Goal: Communication & Community: Answer question/provide support

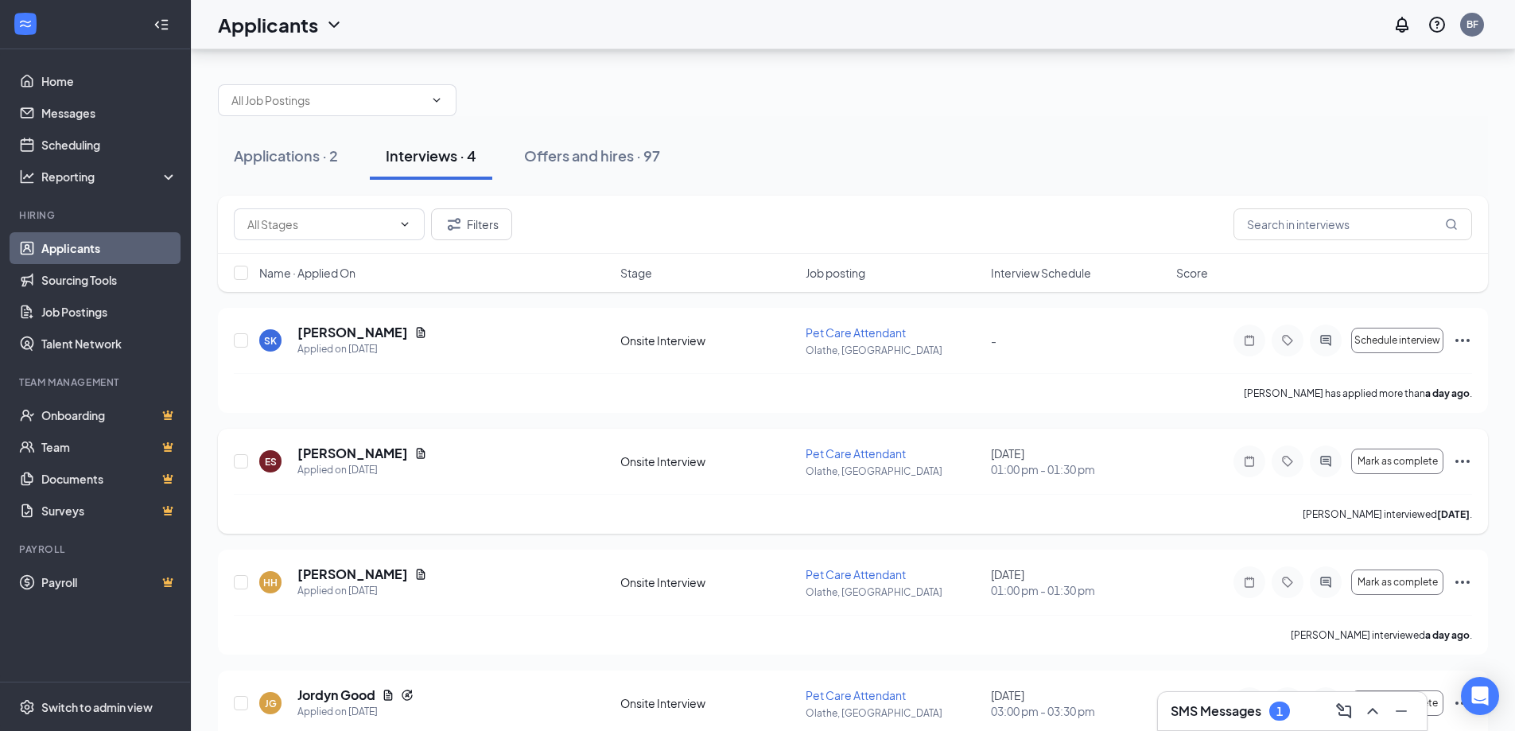
scroll to position [64, 0]
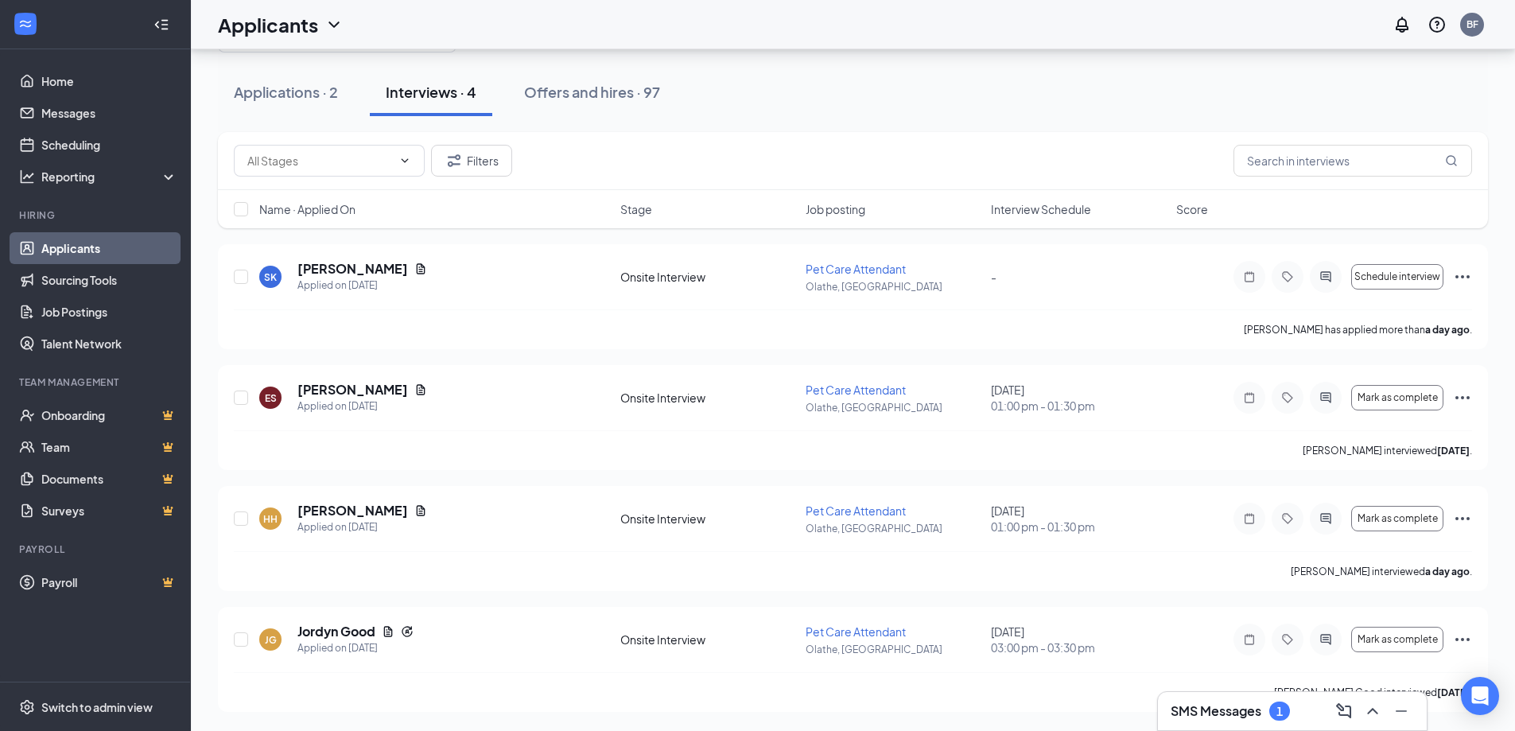
click at [1297, 715] on div "SMS Messages 1" at bounding box center [1291, 710] width 243 height 25
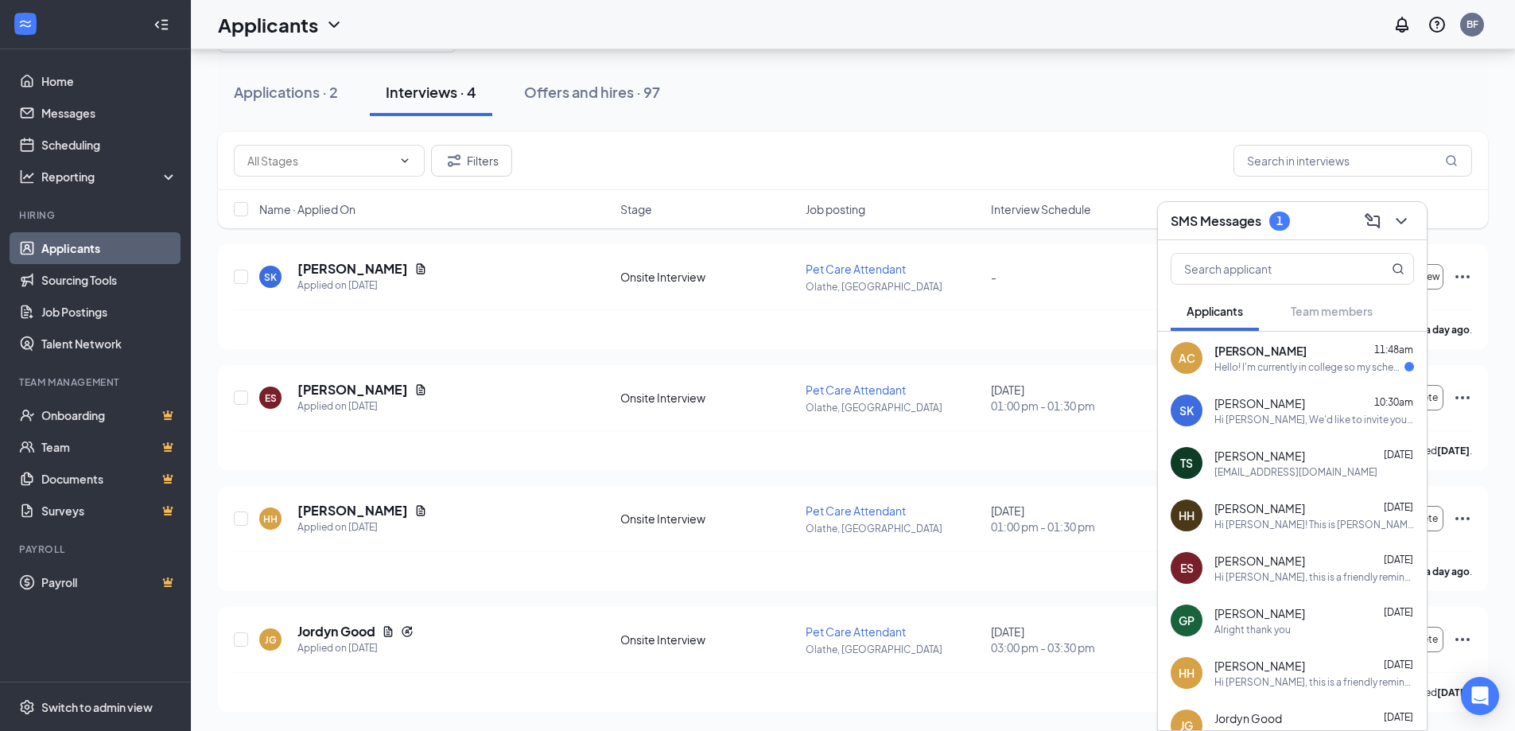
click at [1237, 361] on div "Hello! I'm currently in college so my schedule is weird hours but I am availabl…" at bounding box center [1309, 367] width 190 height 14
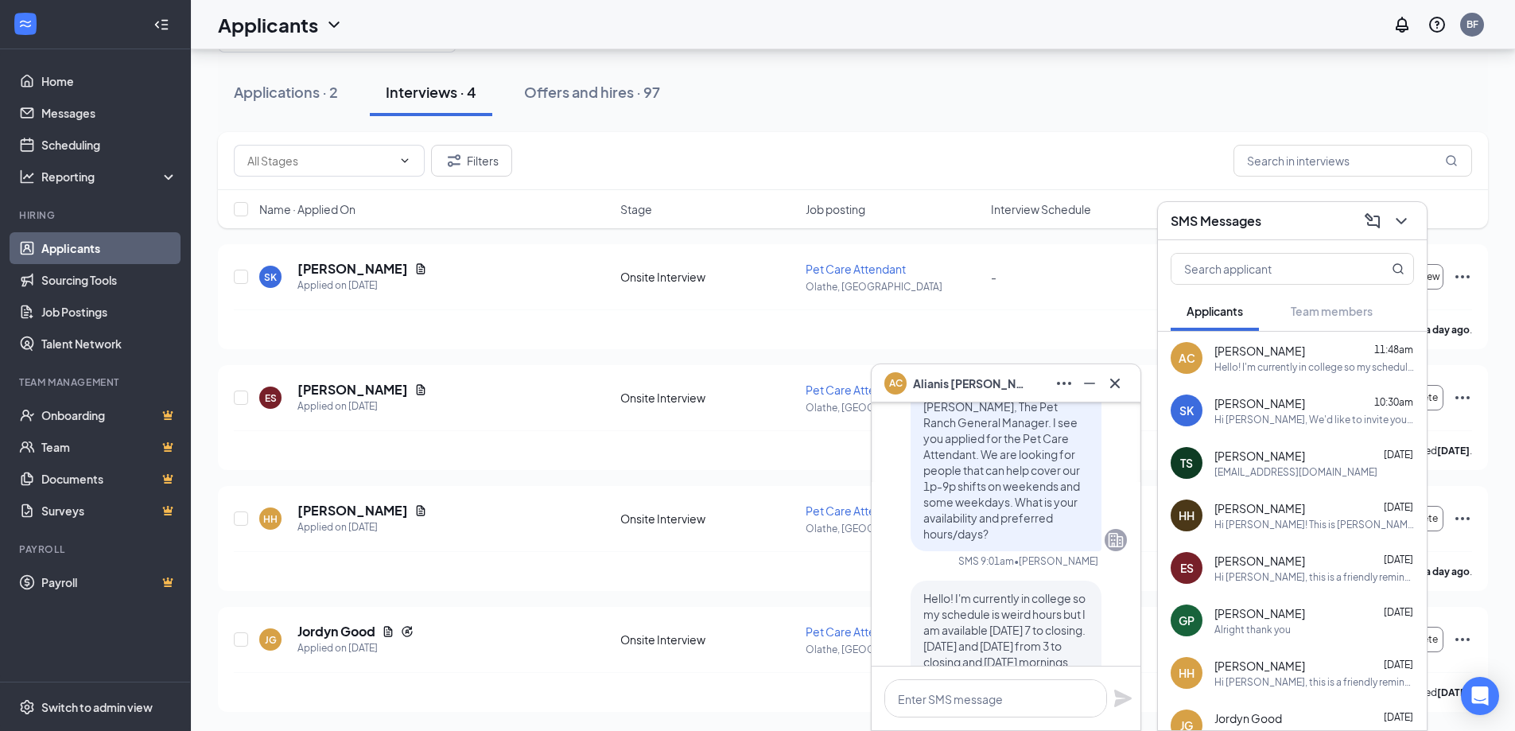
scroll to position [0, 0]
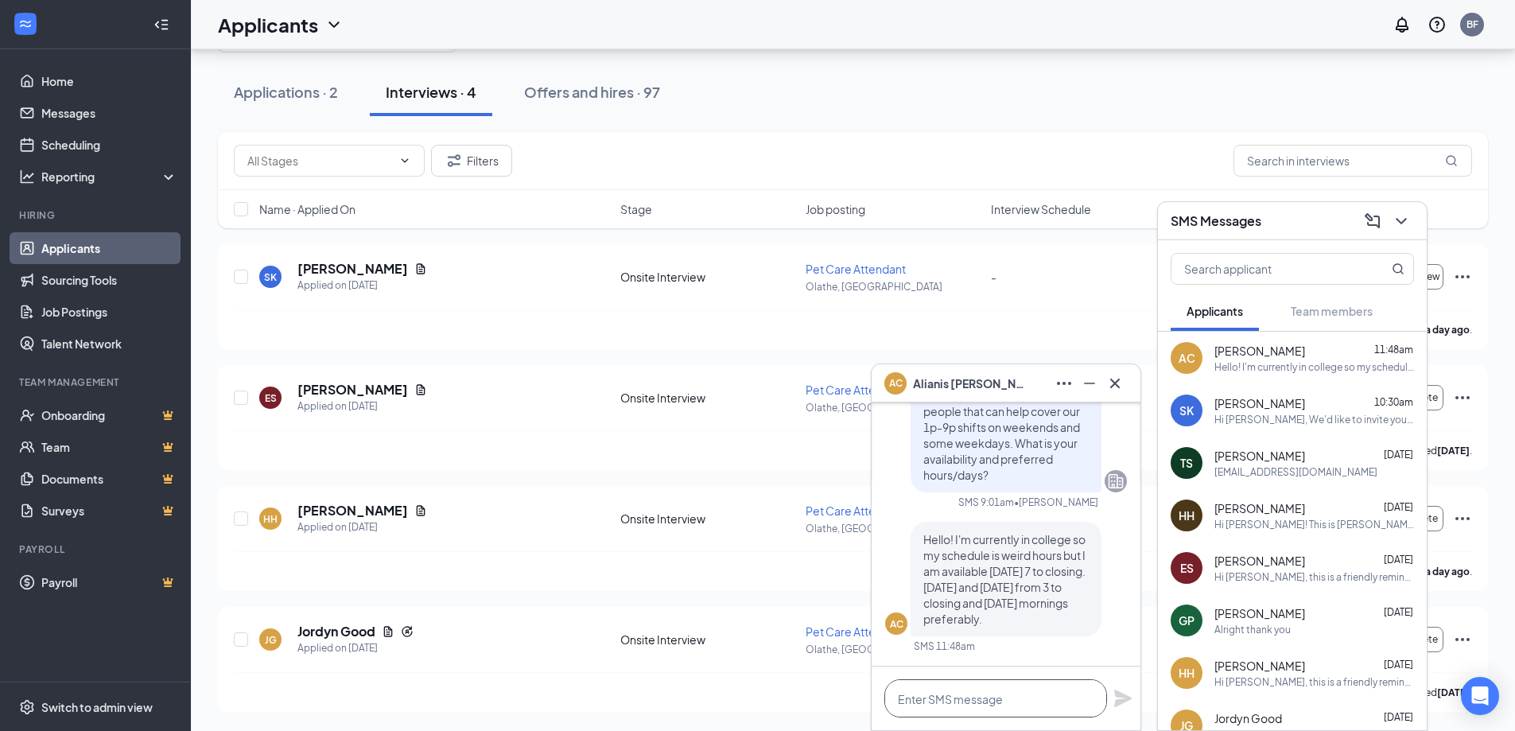
click at [1026, 691] on textarea at bounding box center [995, 698] width 223 height 38
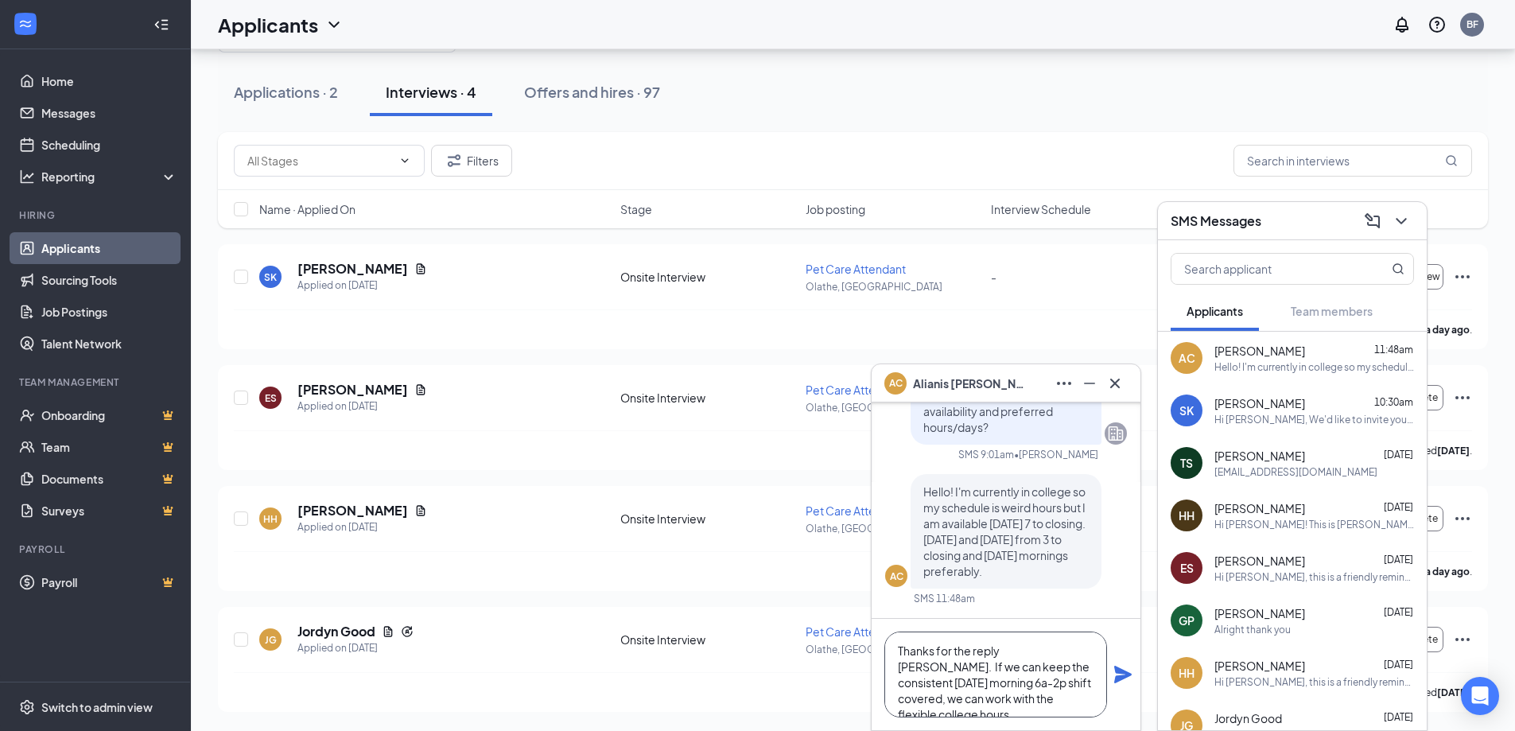
click at [1091, 704] on textarea "Thanks for the reply Alianis. If we can keep the consistent Saturday morning 6a…" at bounding box center [995, 674] width 223 height 86
drag, startPoint x: 1046, startPoint y: 700, endPoint x: 882, endPoint y: 624, distance: 180.7
click at [882, 624] on div "Thanks for the reply [PERSON_NAME]. If we can keep the consistent [DATE] mornin…" at bounding box center [1005, 674] width 269 height 111
click at [1016, 699] on textarea "Thanks for the reply [PERSON_NAME]. If we can keep the consistent [DATE] mornin…" at bounding box center [995, 674] width 223 height 86
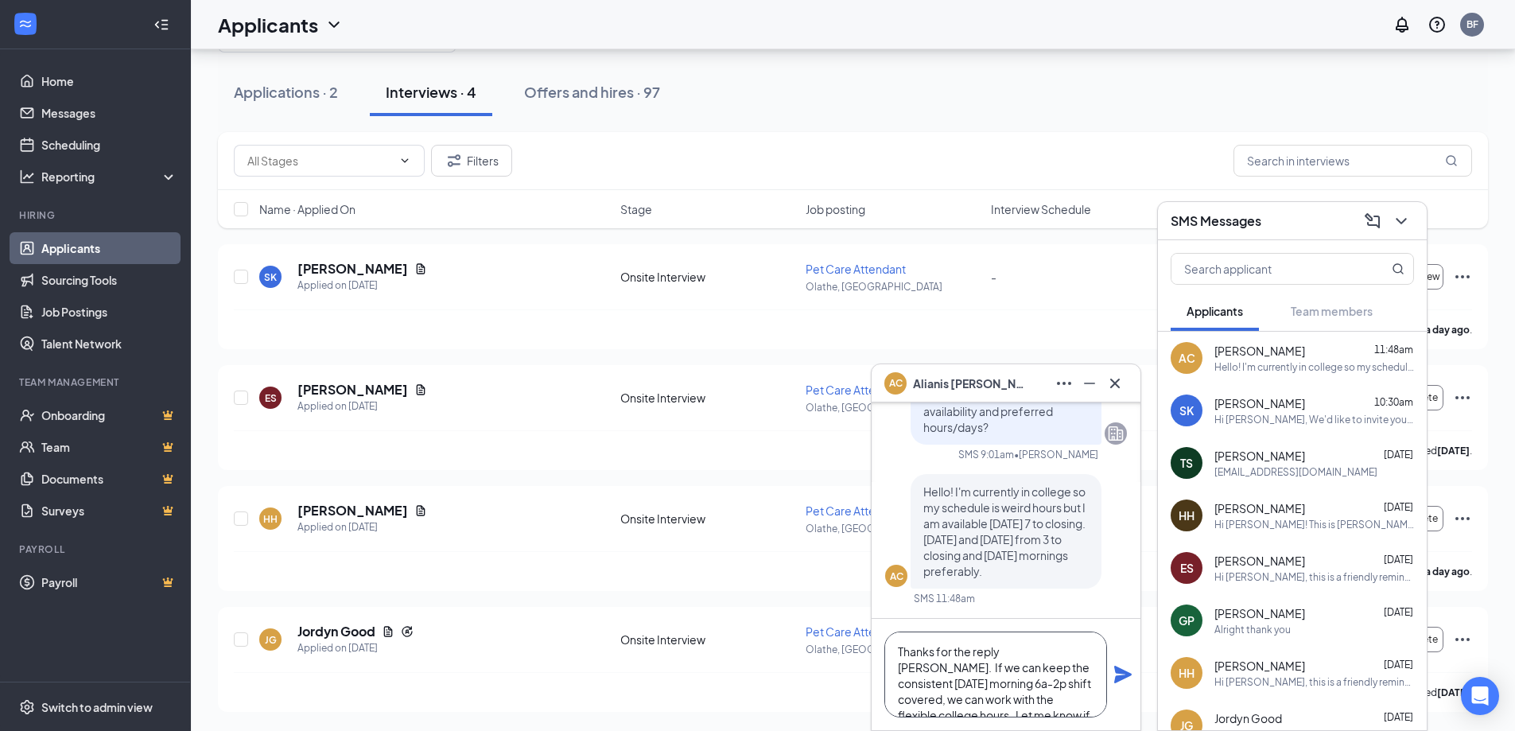
type textarea "Thanks for the reply [PERSON_NAME]. If we can keep the consistent [DATE] mornin…"
click at [1122, 677] on icon "Plane" at bounding box center [1122, 673] width 17 height 17
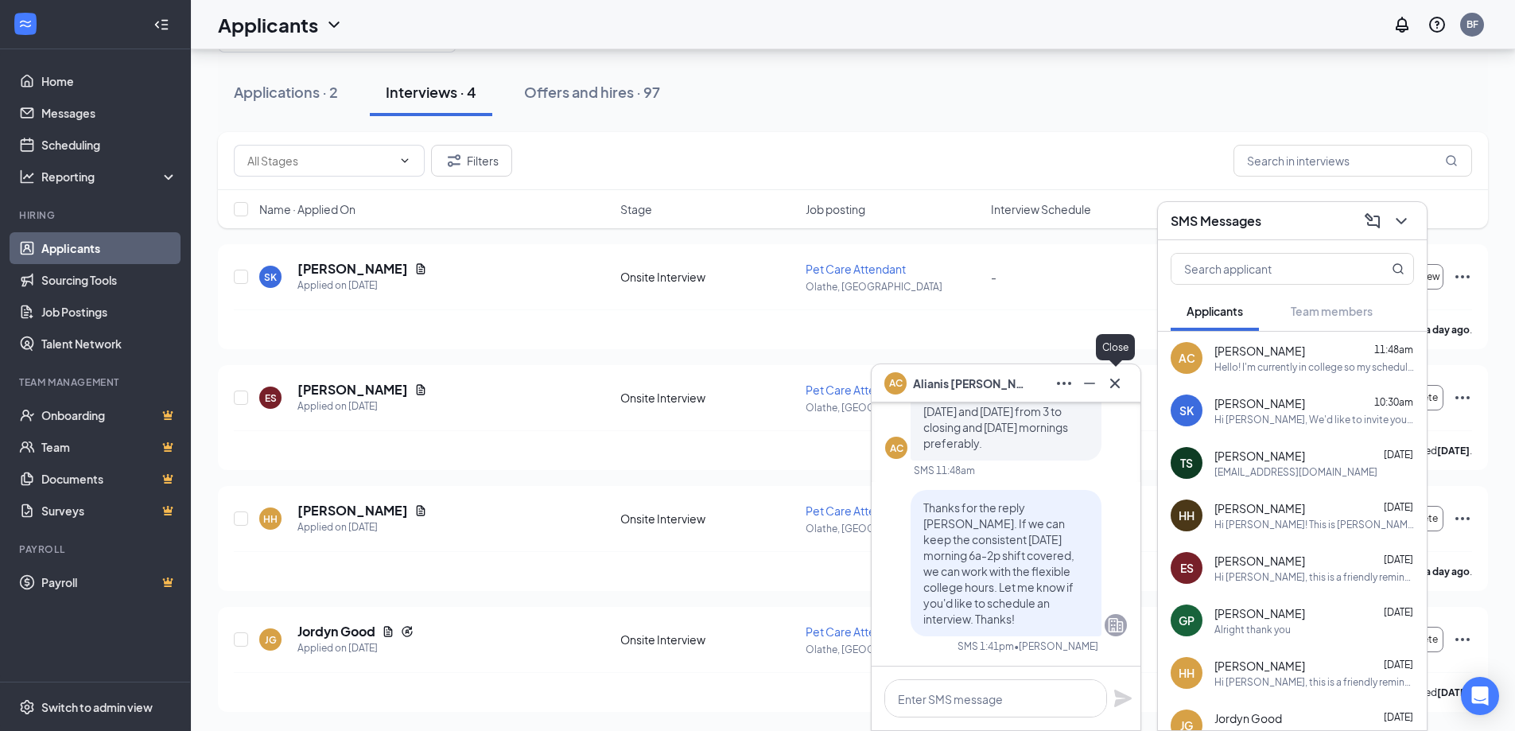
click at [1112, 389] on icon "Cross" at bounding box center [1114, 383] width 19 height 19
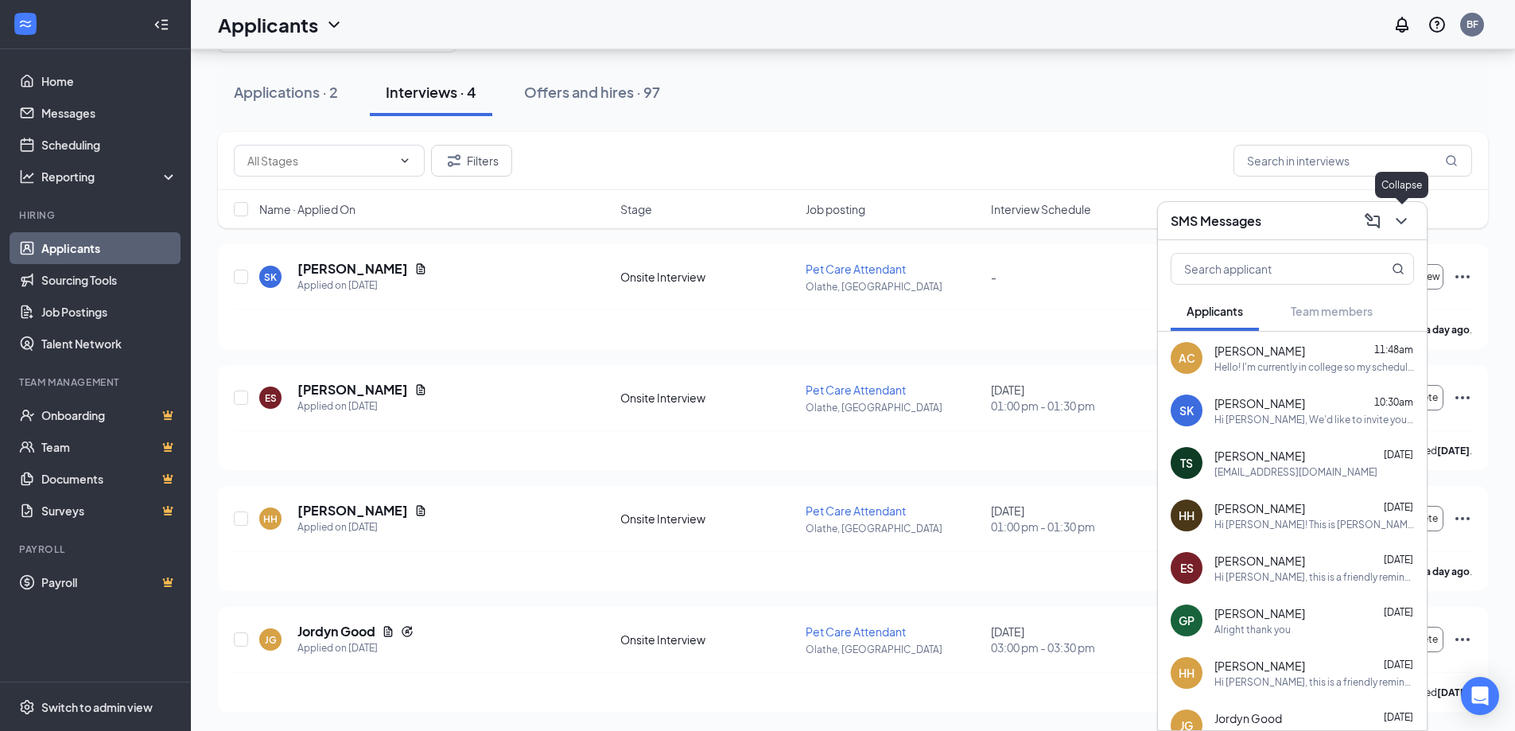
click at [1404, 219] on icon "ChevronDown" at bounding box center [1400, 221] width 10 height 6
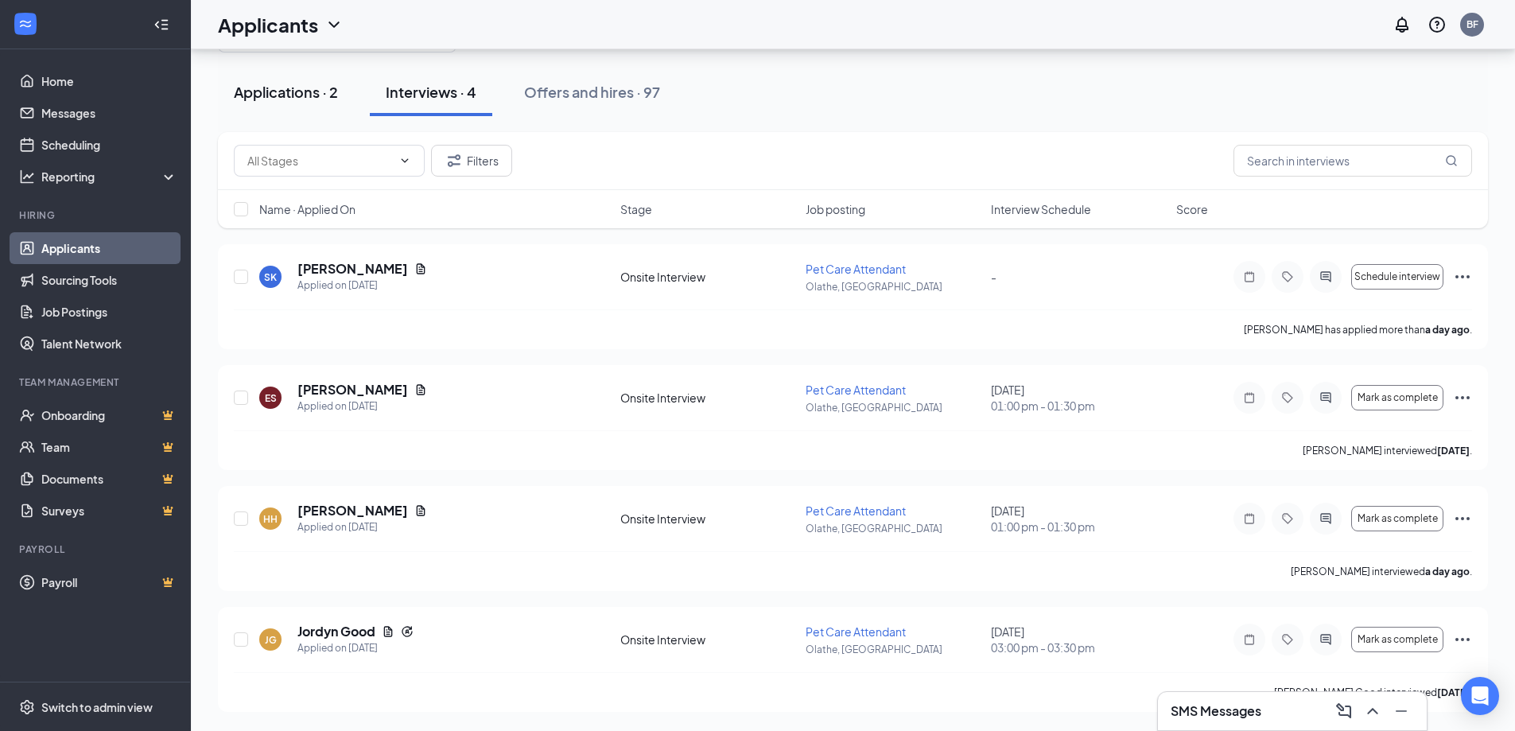
click at [280, 93] on div "Applications · 2" at bounding box center [286, 92] width 104 height 20
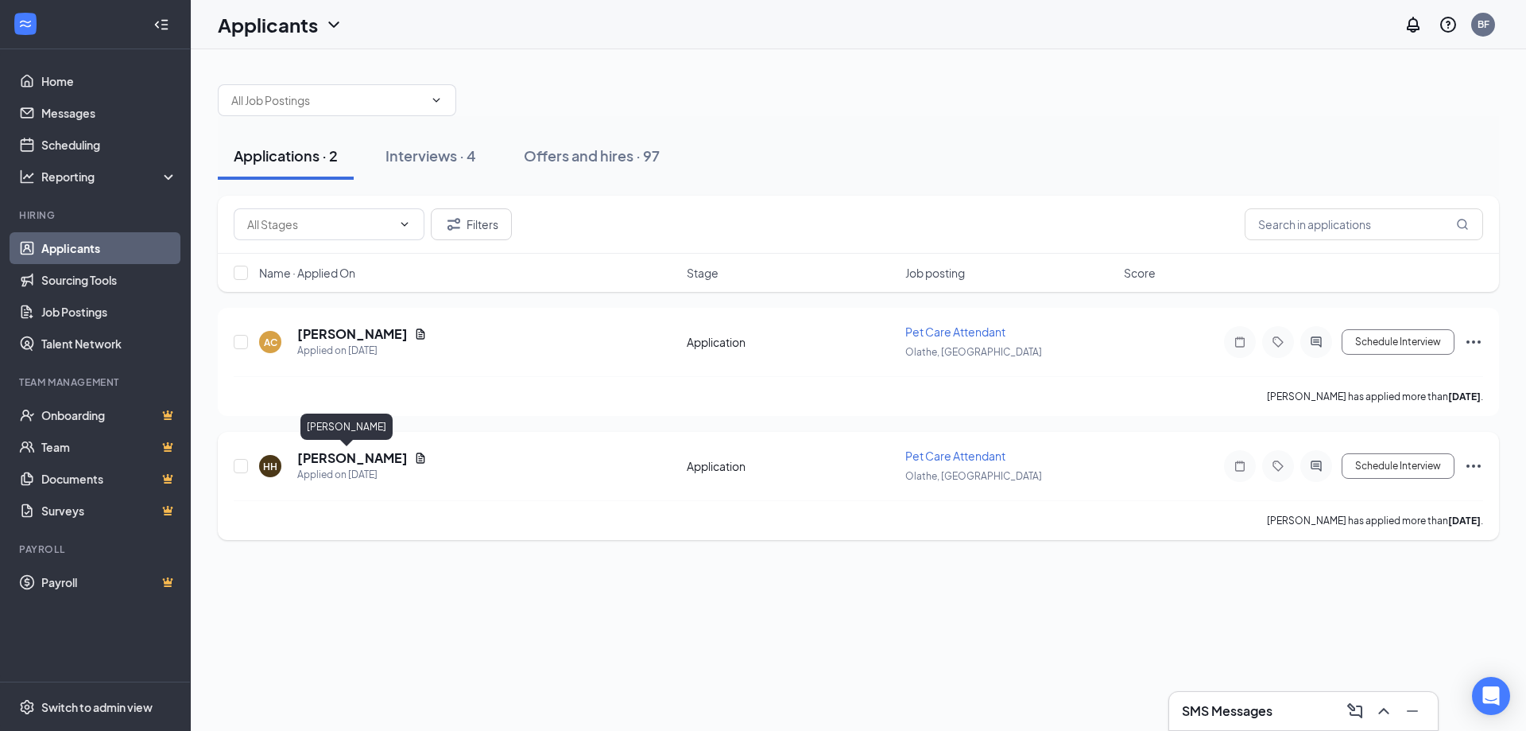
click at [350, 462] on h5 "[PERSON_NAME]" at bounding box center [352, 457] width 111 height 17
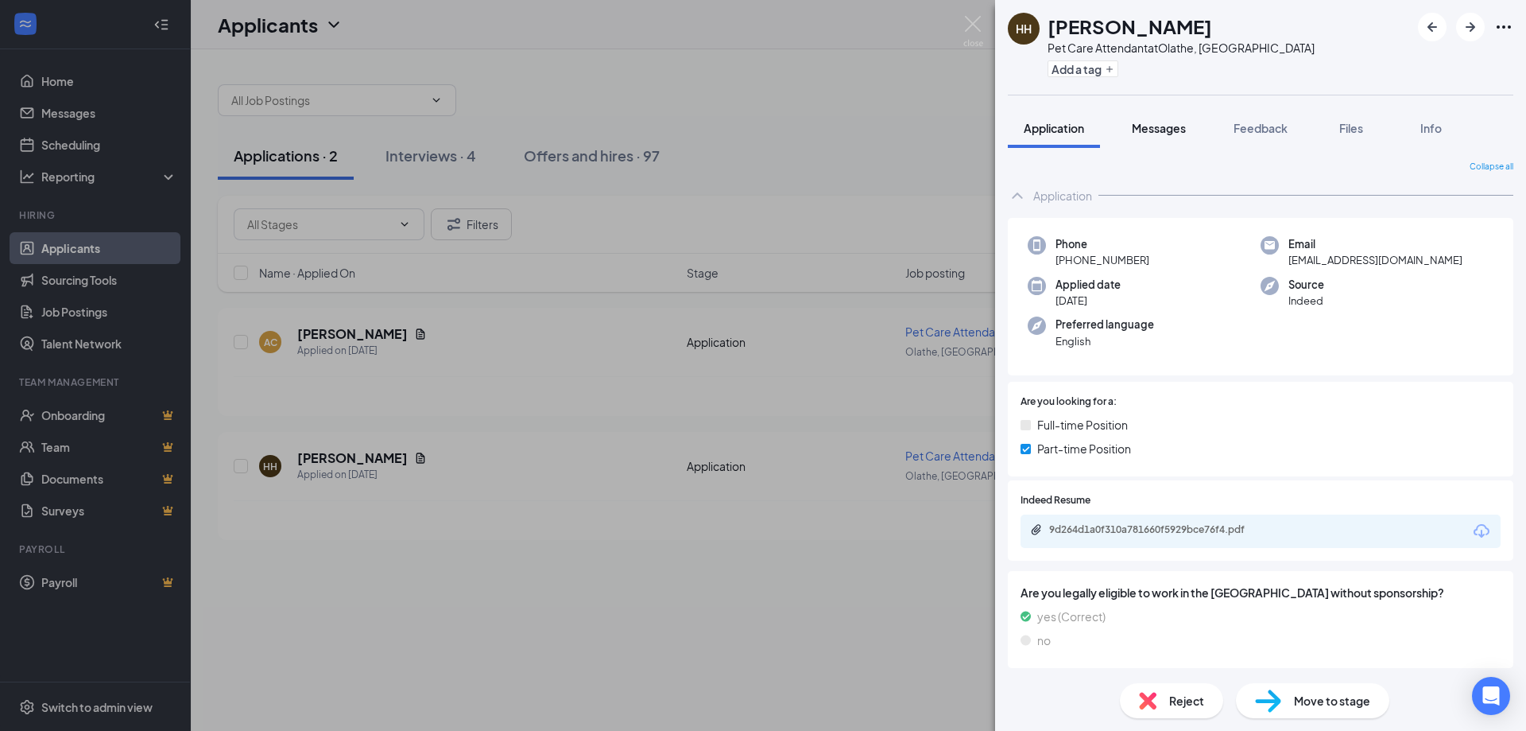
click at [1163, 130] on span "Messages" at bounding box center [1159, 128] width 54 height 14
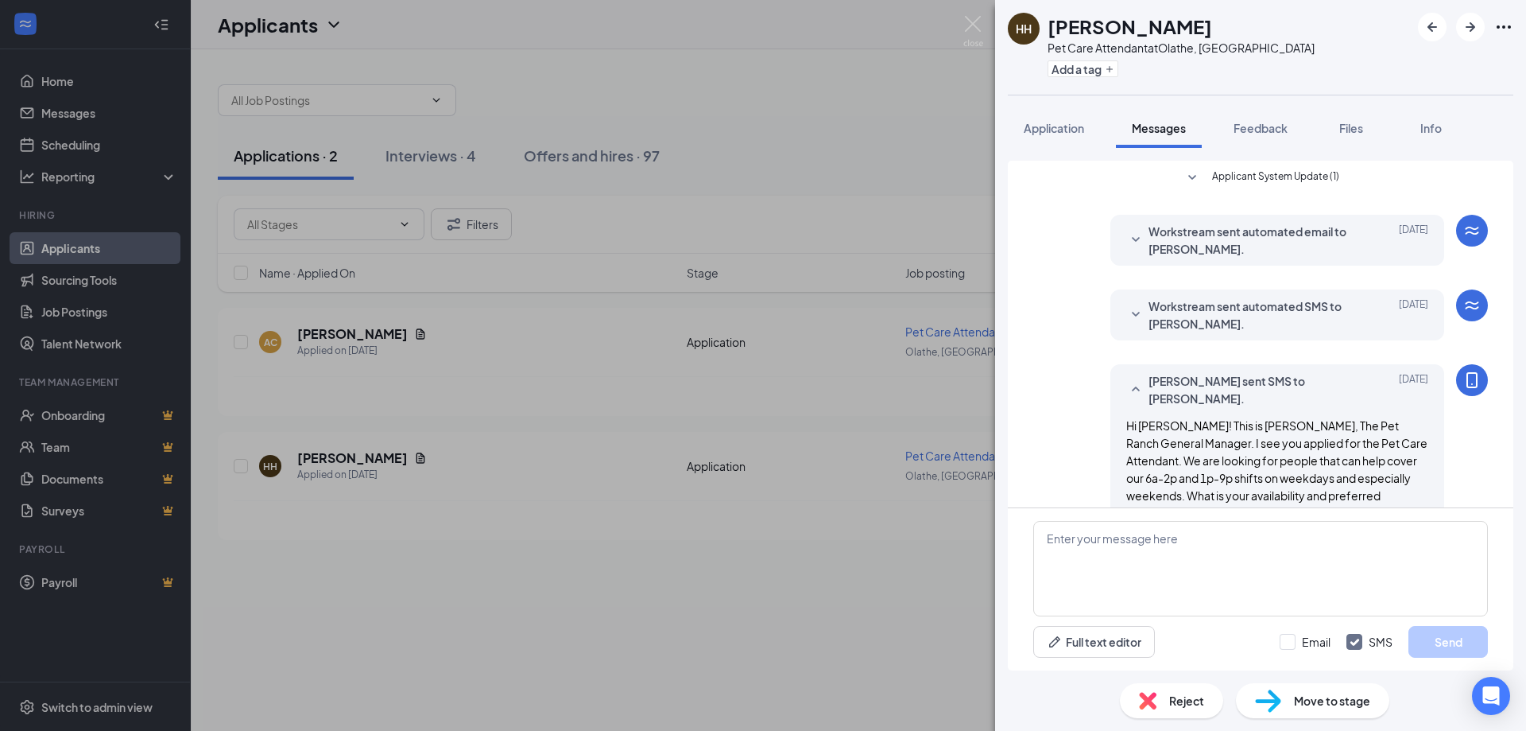
scroll to position [5, 0]
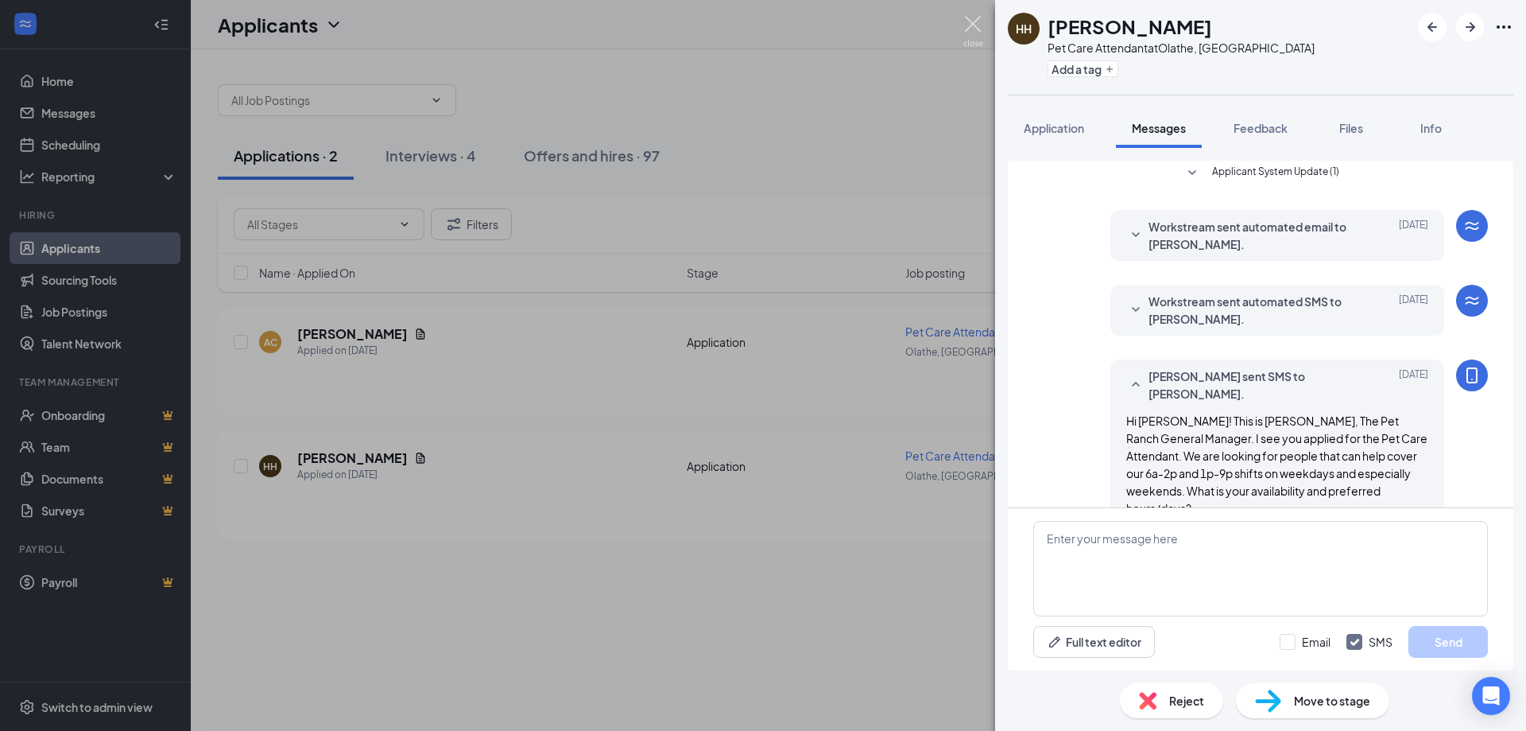
click at [978, 21] on img at bounding box center [974, 31] width 20 height 31
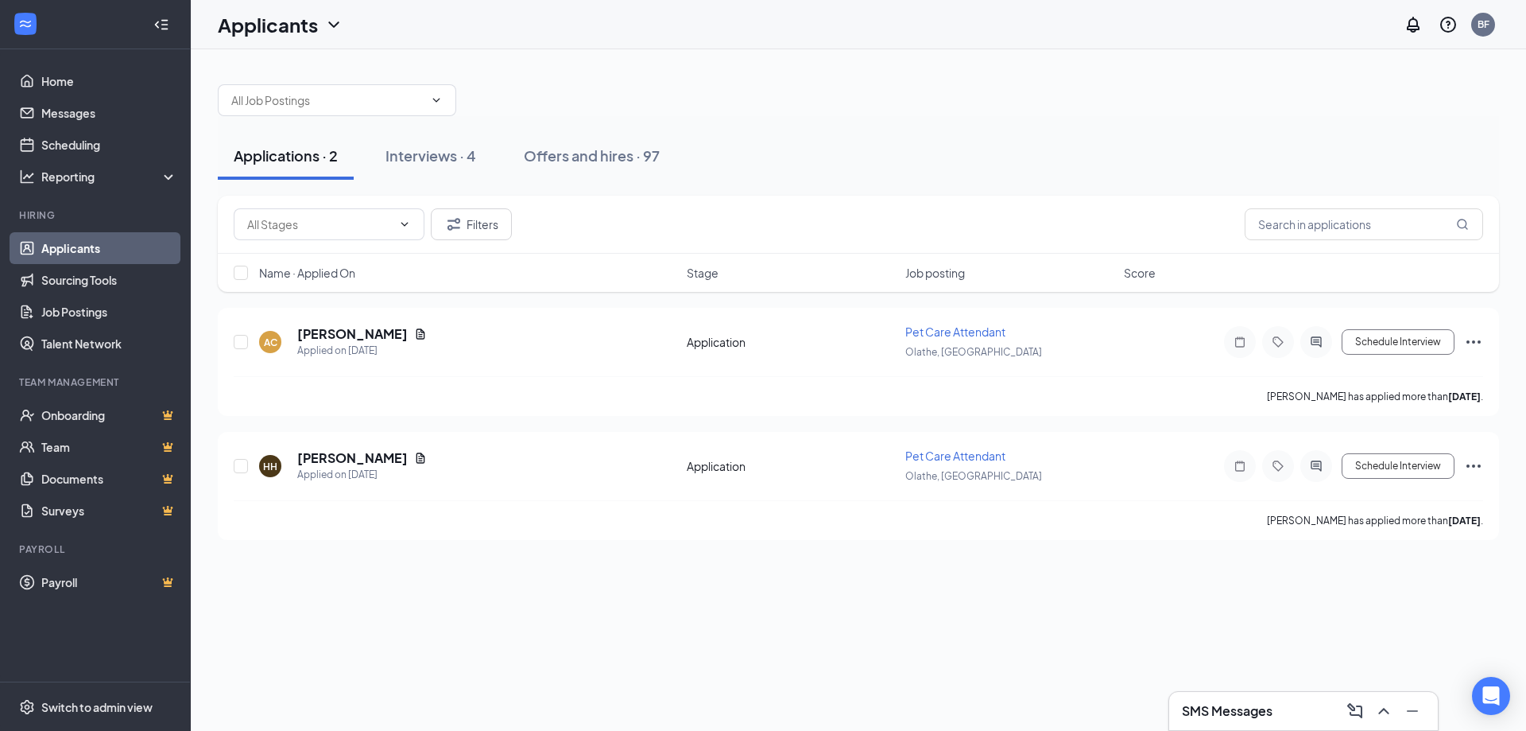
click at [1307, 708] on div "SMS Messages" at bounding box center [1303, 710] width 243 height 25
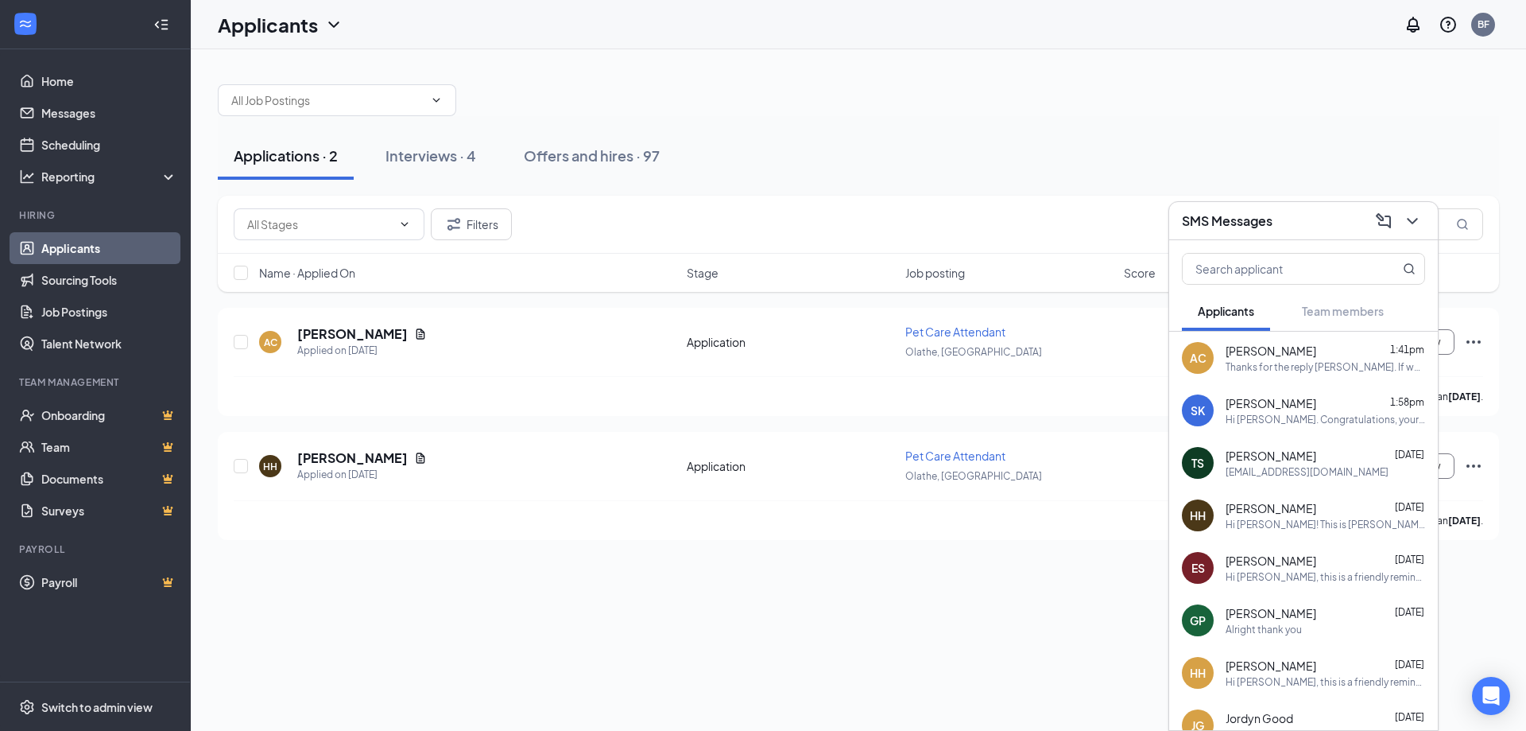
click at [1262, 409] on span "[PERSON_NAME]" at bounding box center [1271, 403] width 91 height 16
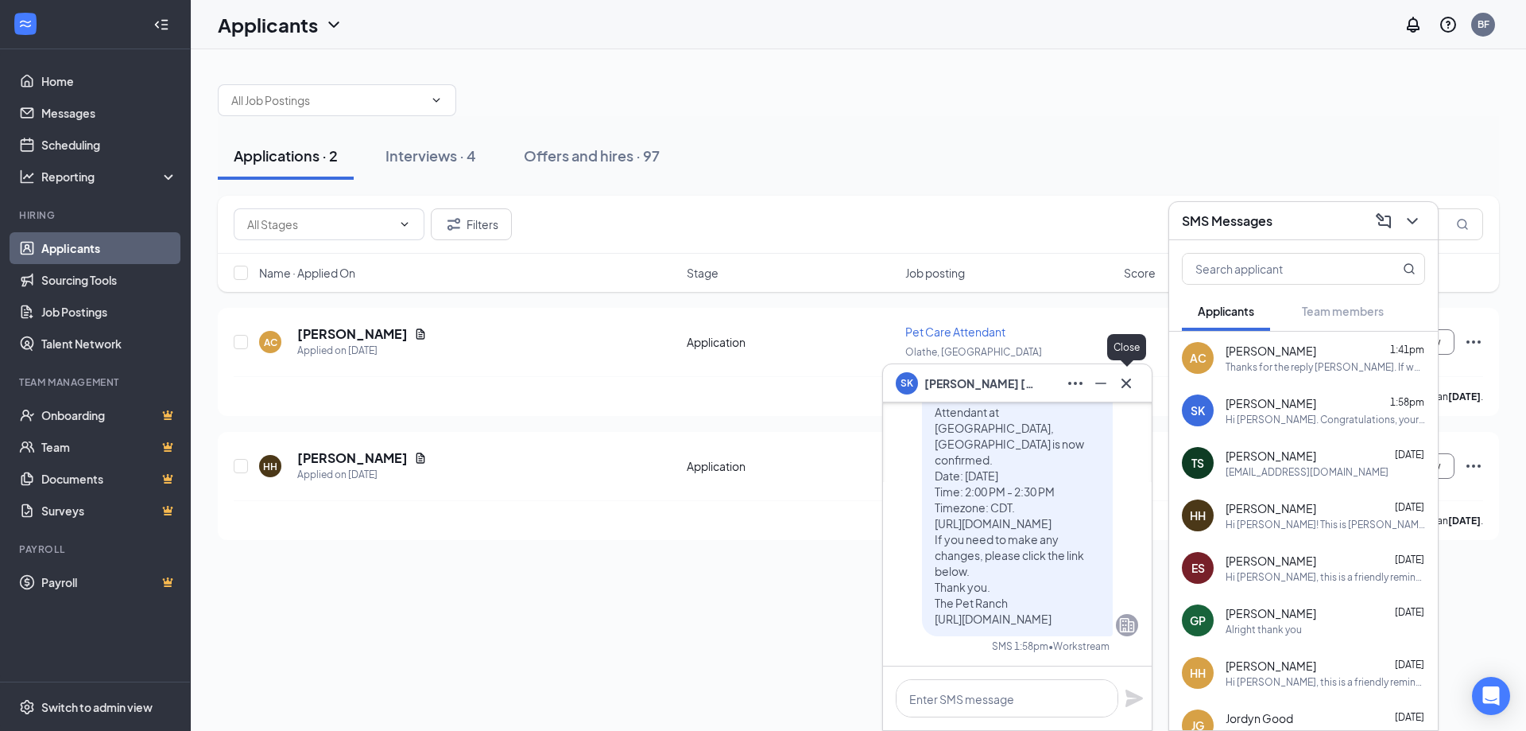
click at [1131, 378] on icon "Cross" at bounding box center [1126, 383] width 19 height 19
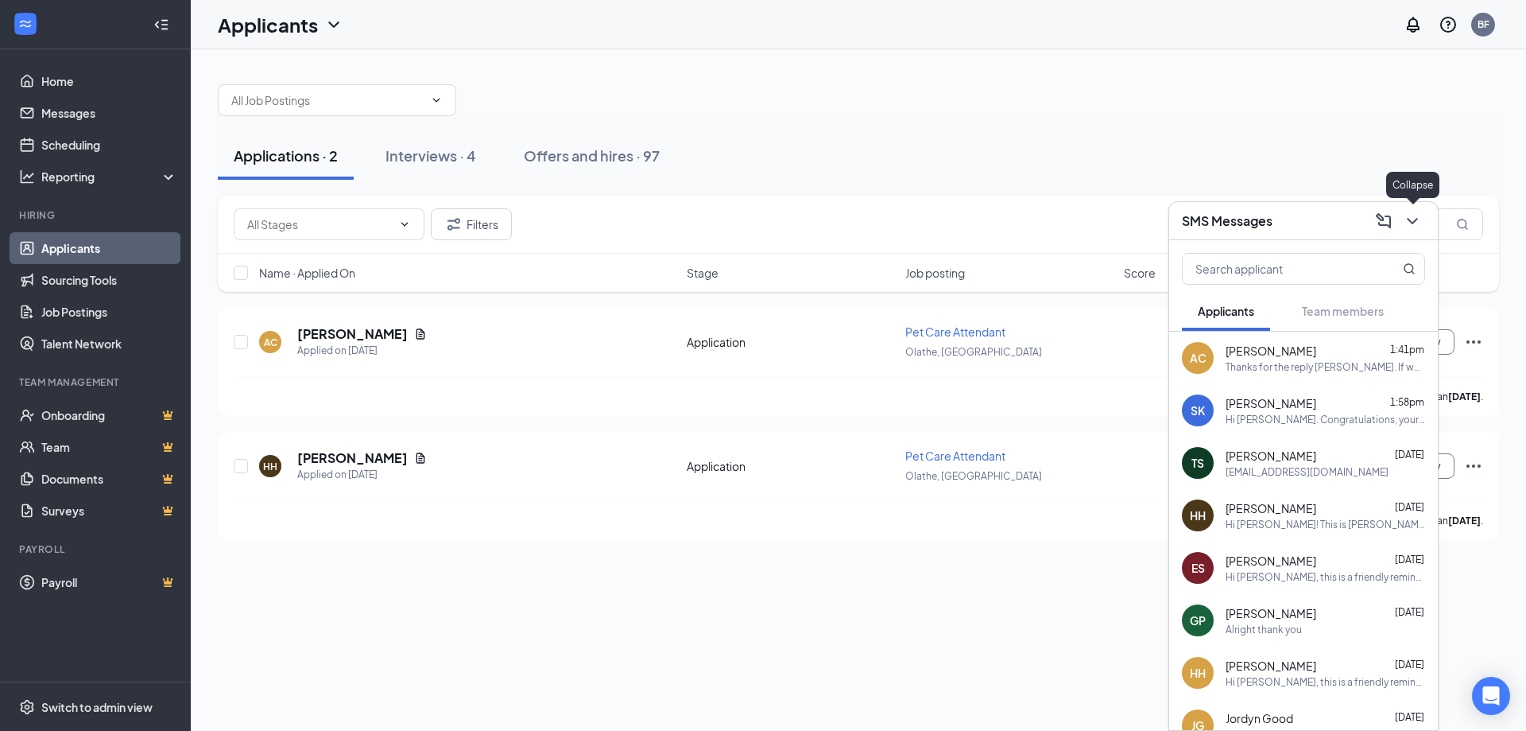
click at [1410, 228] on icon "ChevronDown" at bounding box center [1412, 220] width 19 height 19
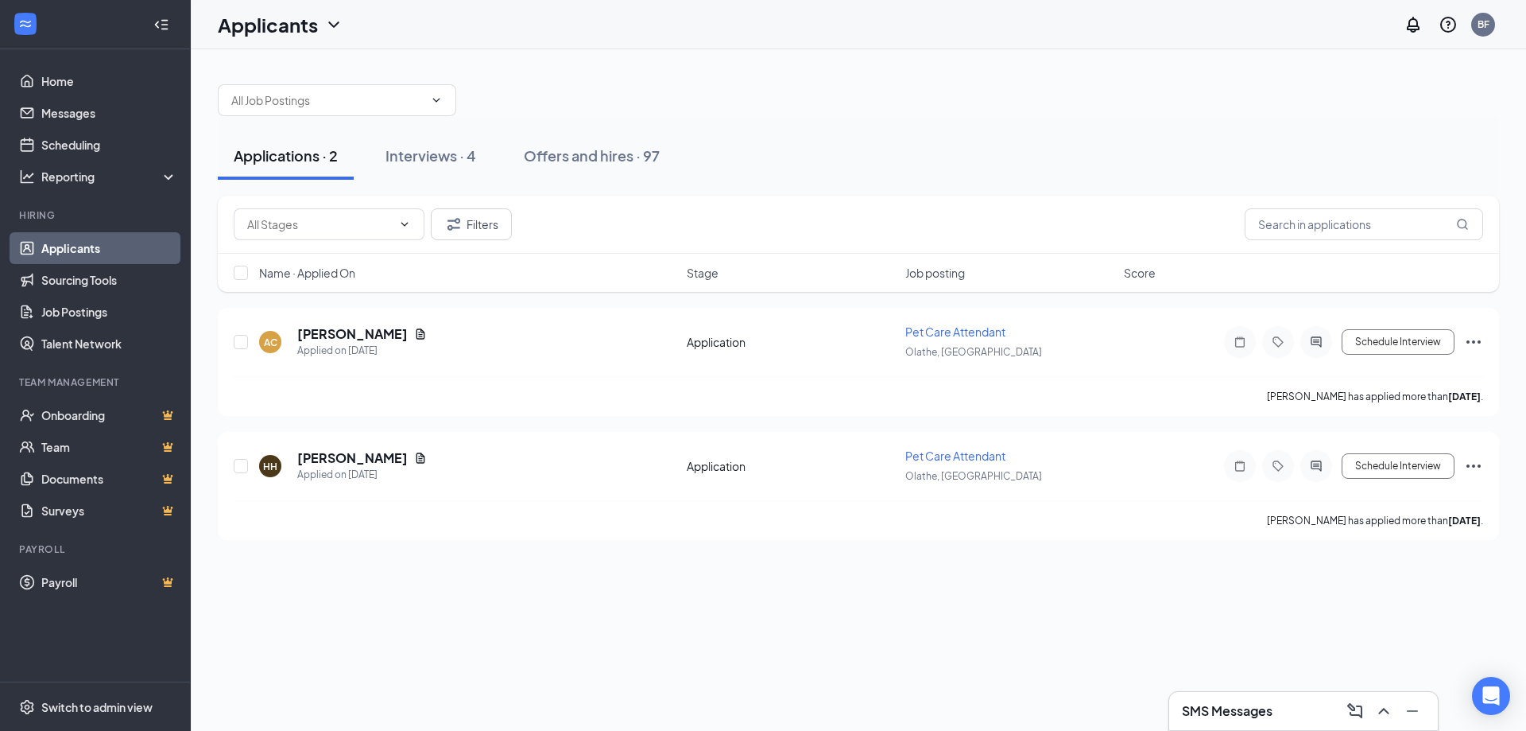
click at [1088, 142] on div "Applications · 2 Interviews · 4 Offers and hires · 97" at bounding box center [859, 156] width 1282 height 48
click at [1381, 712] on icon "ChevronUp" at bounding box center [1384, 711] width 10 height 6
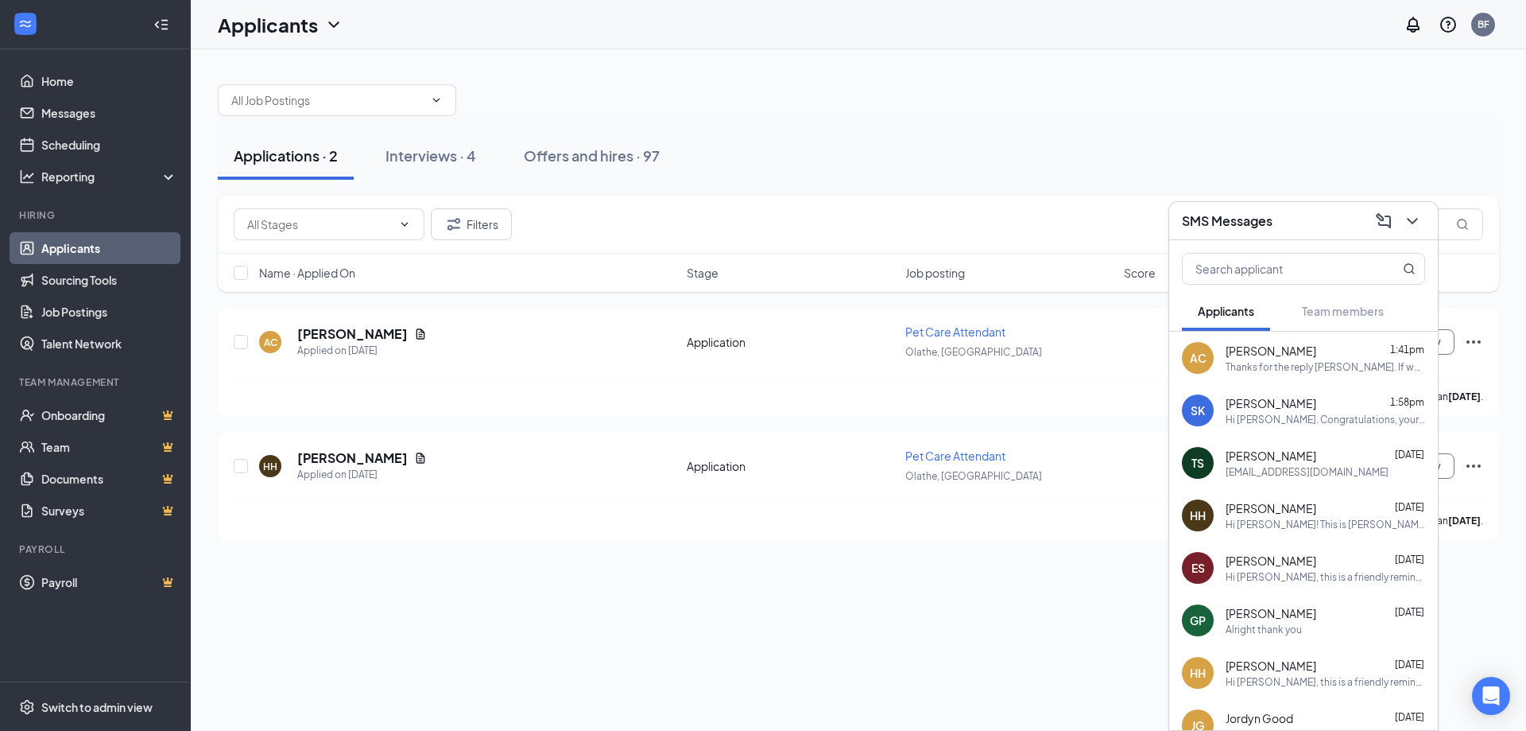
click at [1295, 347] on span "[PERSON_NAME]" at bounding box center [1271, 351] width 91 height 16
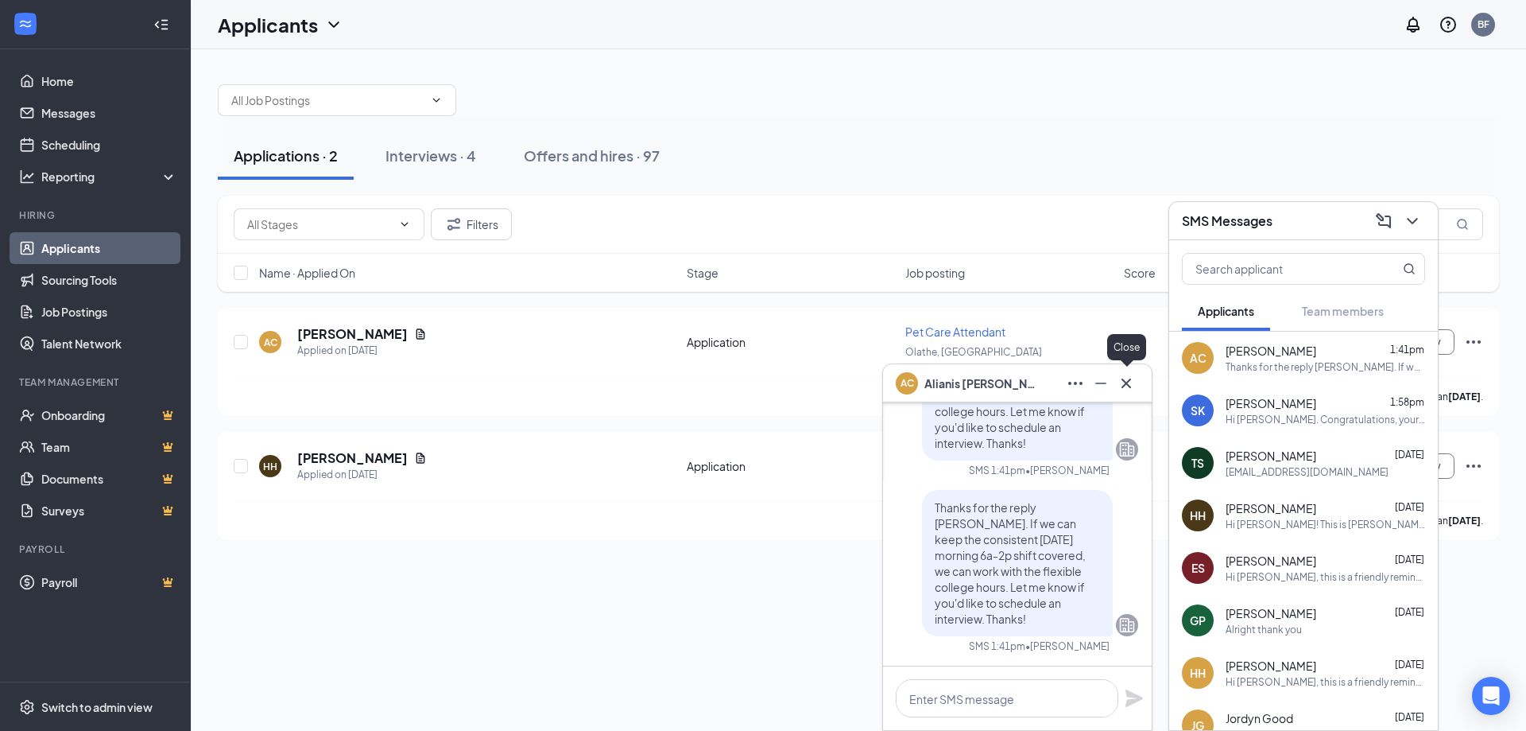
click at [1123, 385] on icon "Cross" at bounding box center [1126, 383] width 19 height 19
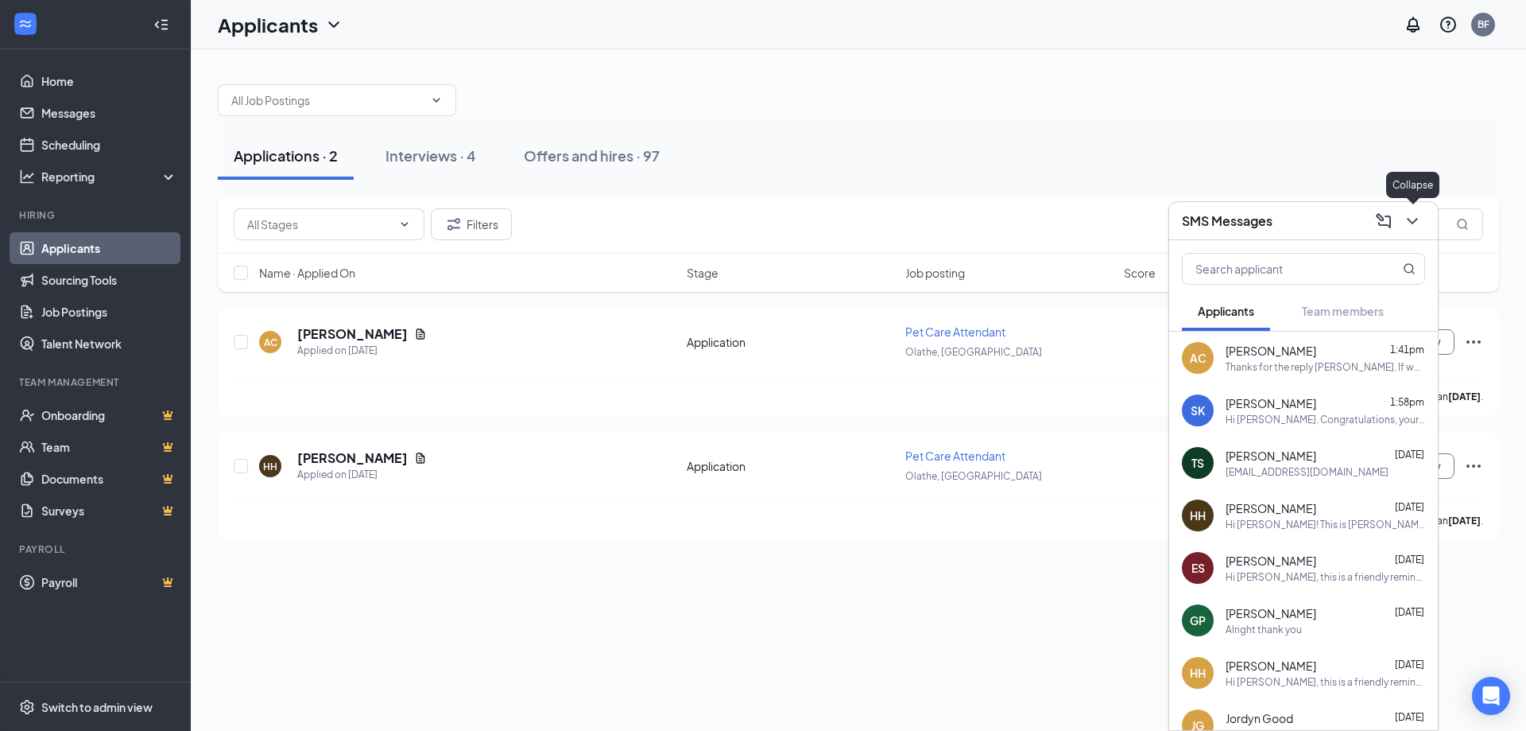
click at [1414, 216] on icon "ChevronDown" at bounding box center [1412, 220] width 19 height 19
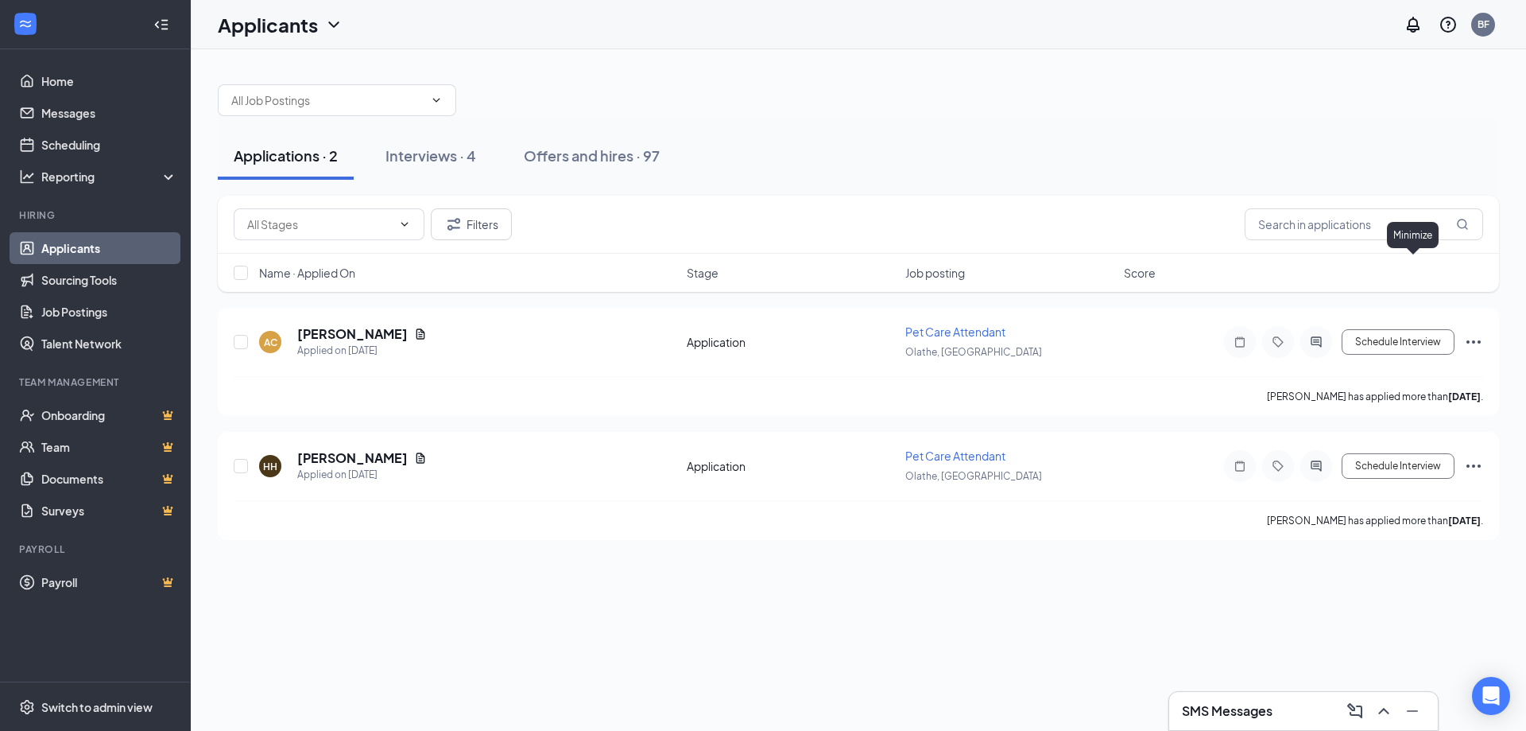
click at [1192, 101] on div at bounding box center [859, 92] width 1282 height 48
click at [724, 111] on div at bounding box center [859, 92] width 1282 height 48
click at [476, 142] on button "Interviews · 4" at bounding box center [431, 156] width 122 height 48
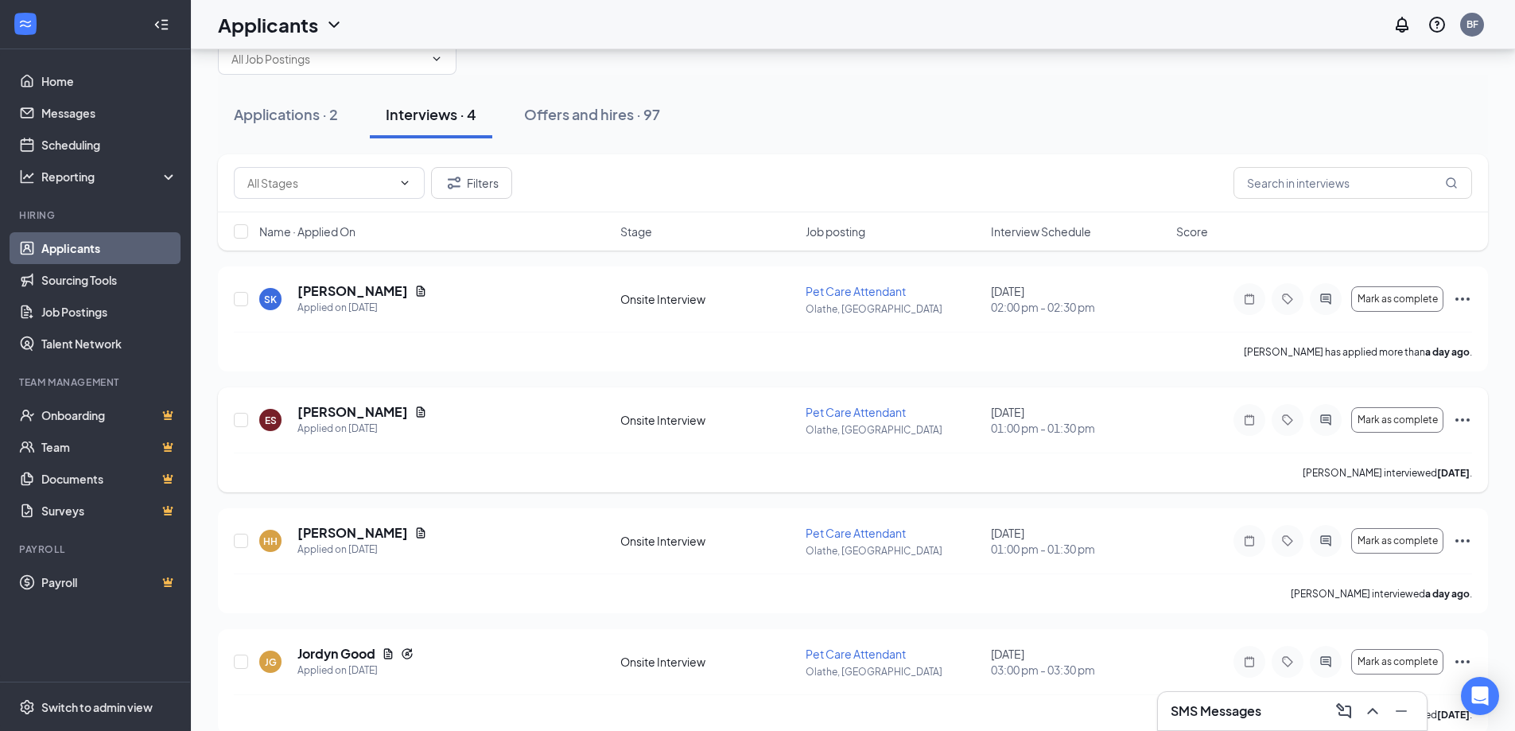
scroll to position [64, 0]
